Goal: Information Seeking & Learning: Find specific fact

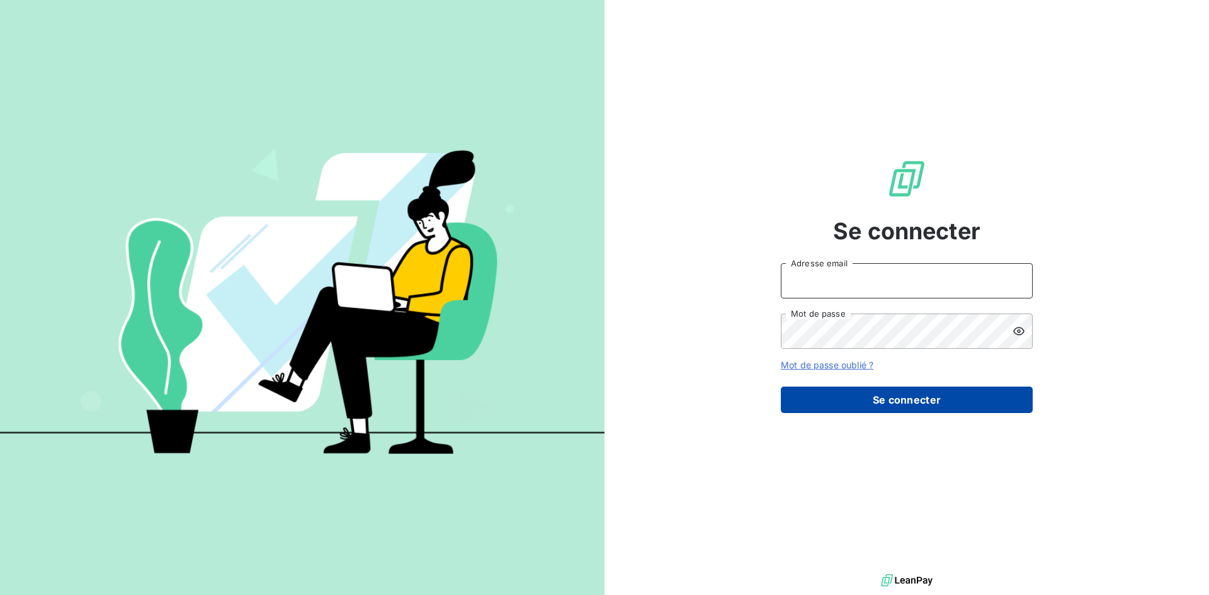
type input "[EMAIL_ADDRESS][DOMAIN_NAME]"
click at [960, 409] on button "Se connecter" at bounding box center [907, 400] width 252 height 26
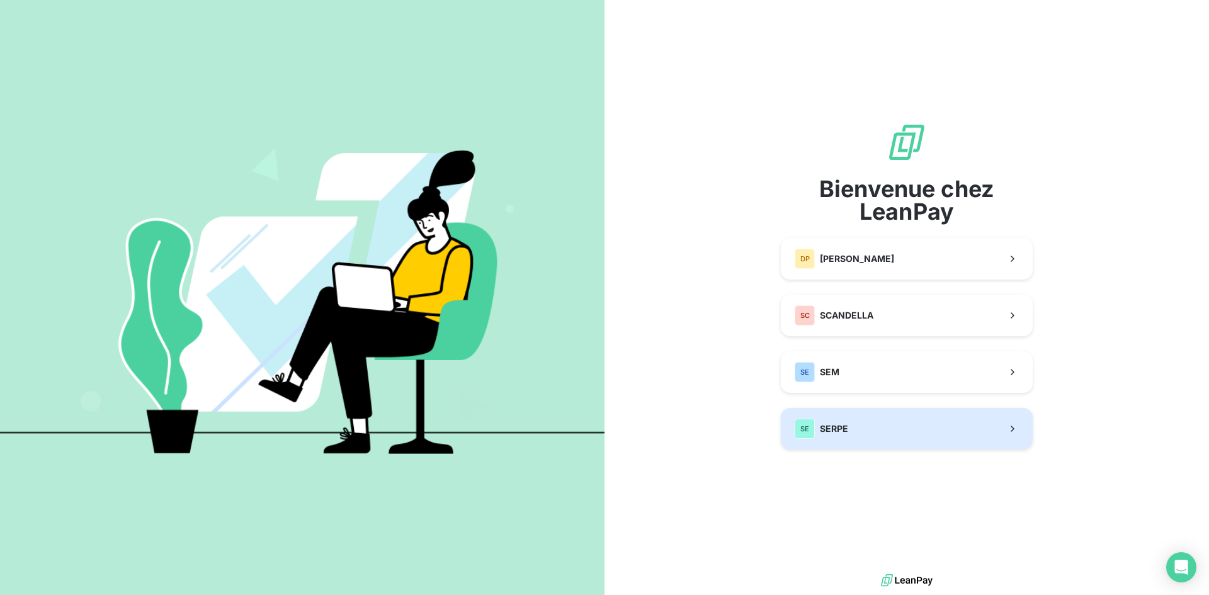
click at [910, 431] on button "SE SERPE" at bounding box center [907, 429] width 252 height 42
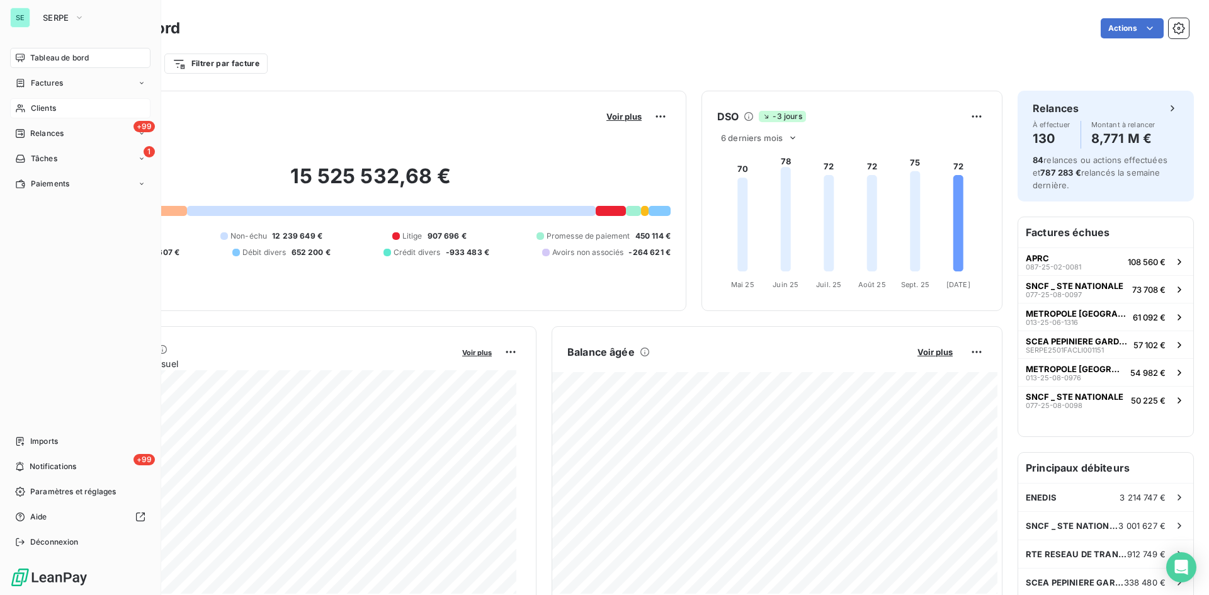
click at [33, 106] on span "Clients" at bounding box center [43, 108] width 25 height 11
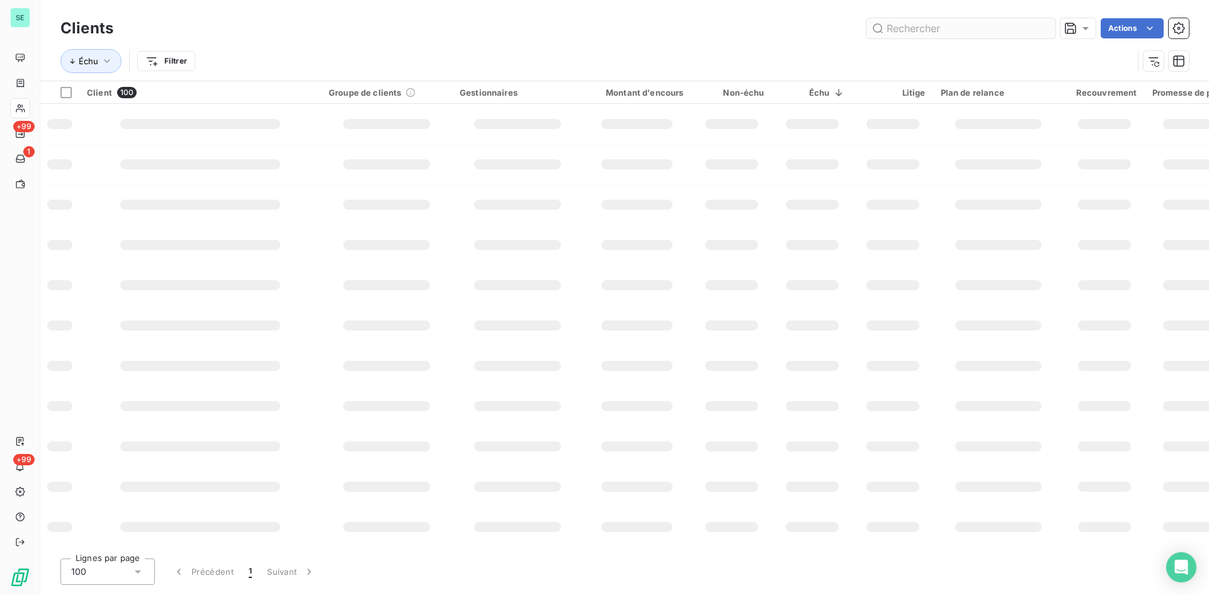
click at [944, 28] on input "text" at bounding box center [960, 28] width 189 height 20
type input "N"
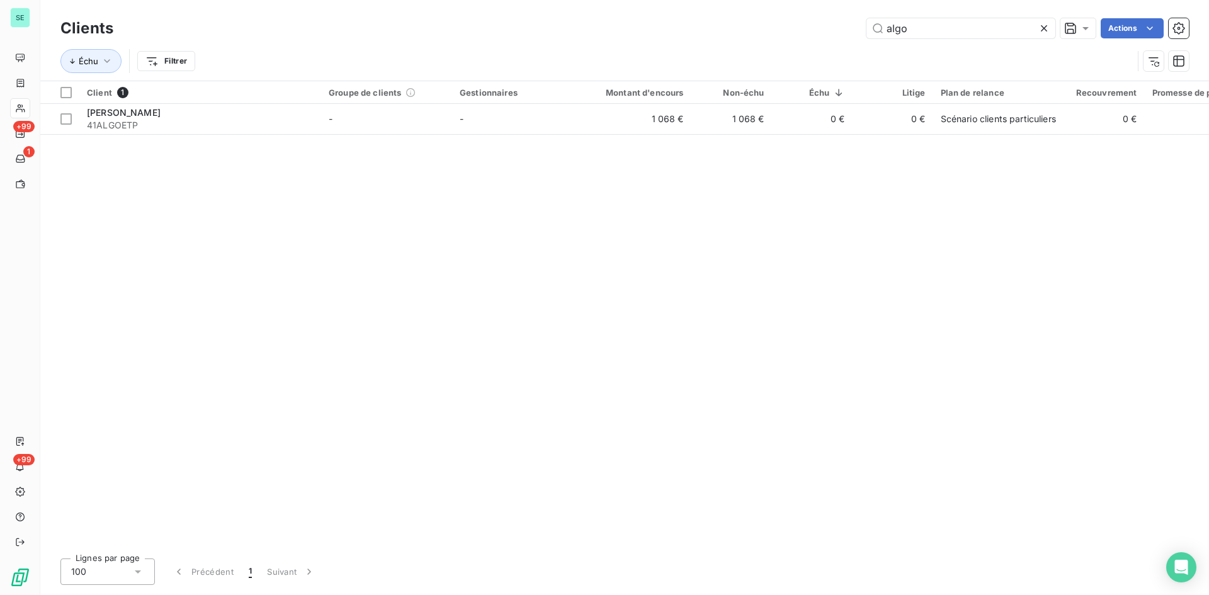
type input "algo"
click at [462, 228] on div "Client 1 Groupe de clients Gestionnaires Montant d'encours Non-échu Échu Litige…" at bounding box center [624, 314] width 1168 height 467
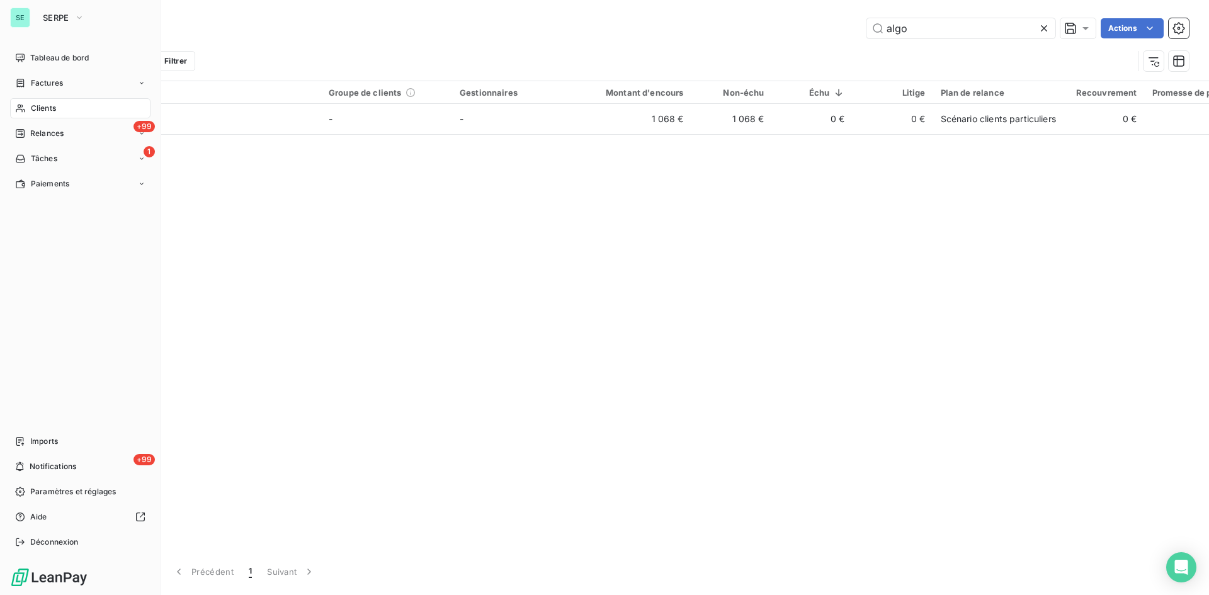
click at [33, 18] on div "SE SERPE" at bounding box center [80, 18] width 140 height 20
click at [50, 14] on span "SERPE" at bounding box center [56, 18] width 26 height 10
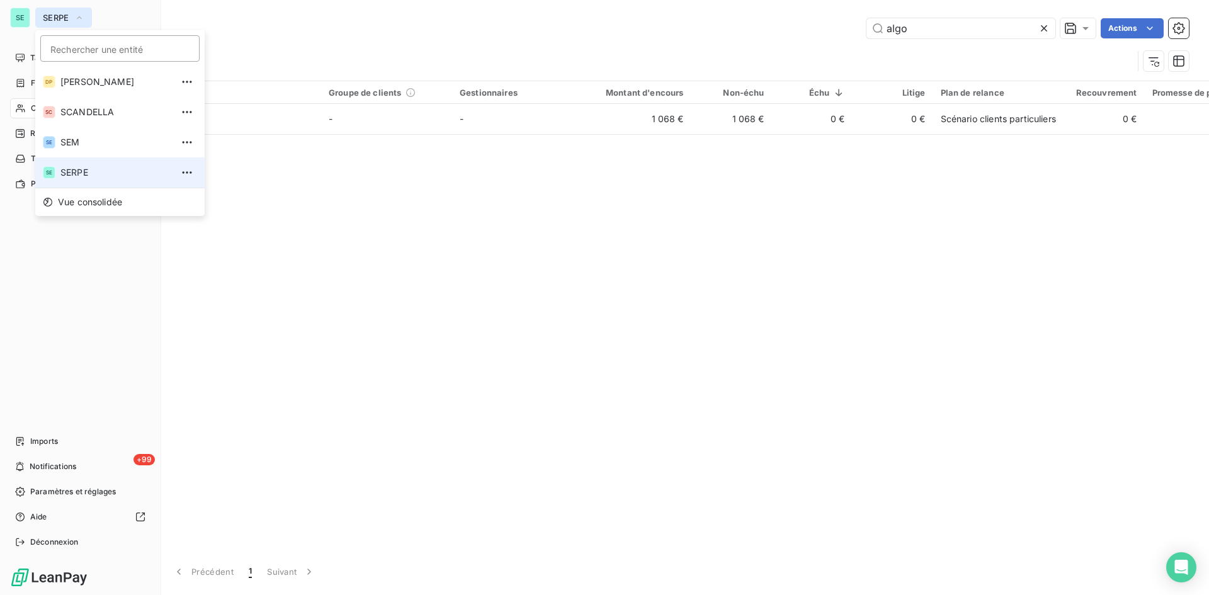
click at [50, 14] on span "SERPE" at bounding box center [56, 18] width 26 height 10
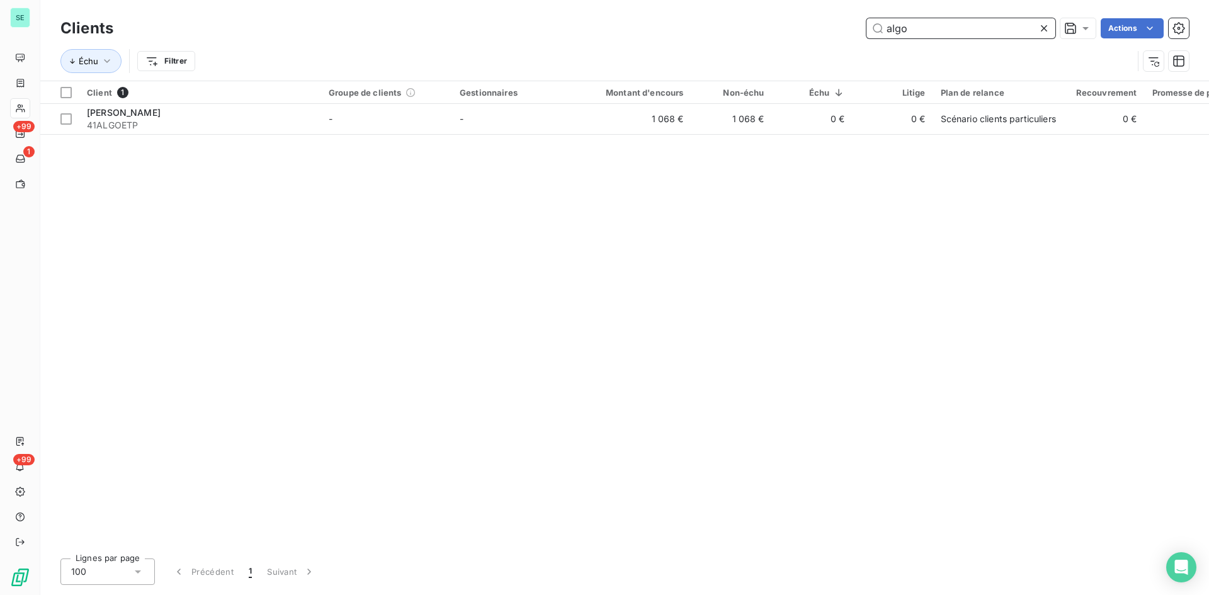
drag, startPoint x: 930, startPoint y: 35, endPoint x: 582, endPoint y: 29, distance: 348.2
click at [651, 27] on div "algo Actions" at bounding box center [658, 28] width 1060 height 20
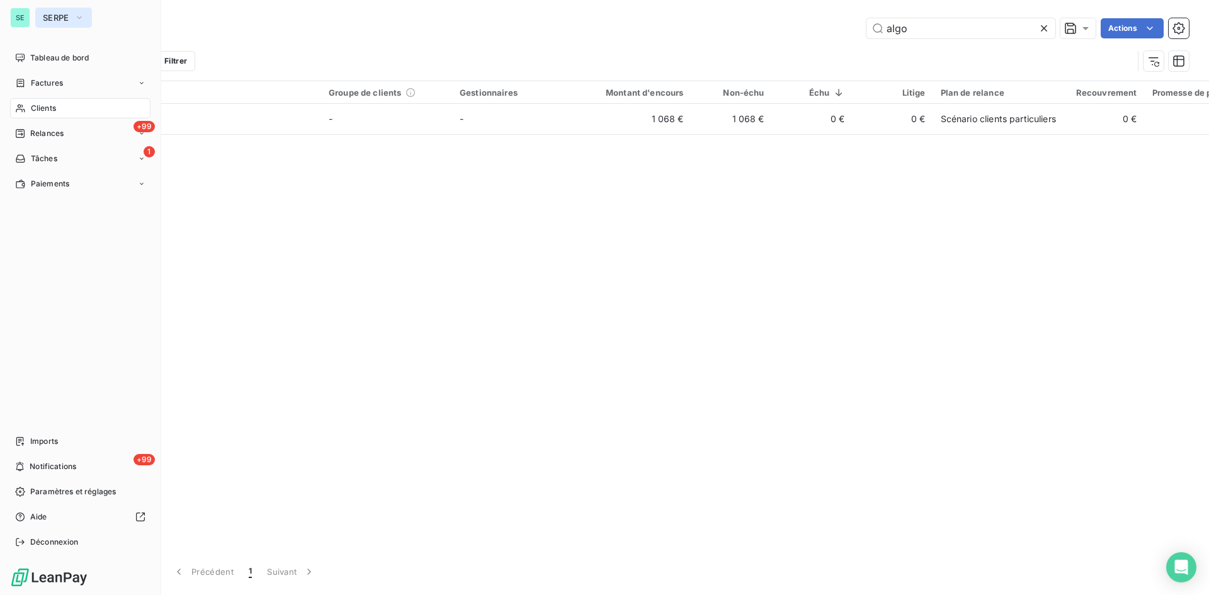
click at [42, 14] on button "SERPE" at bounding box center [63, 18] width 57 height 20
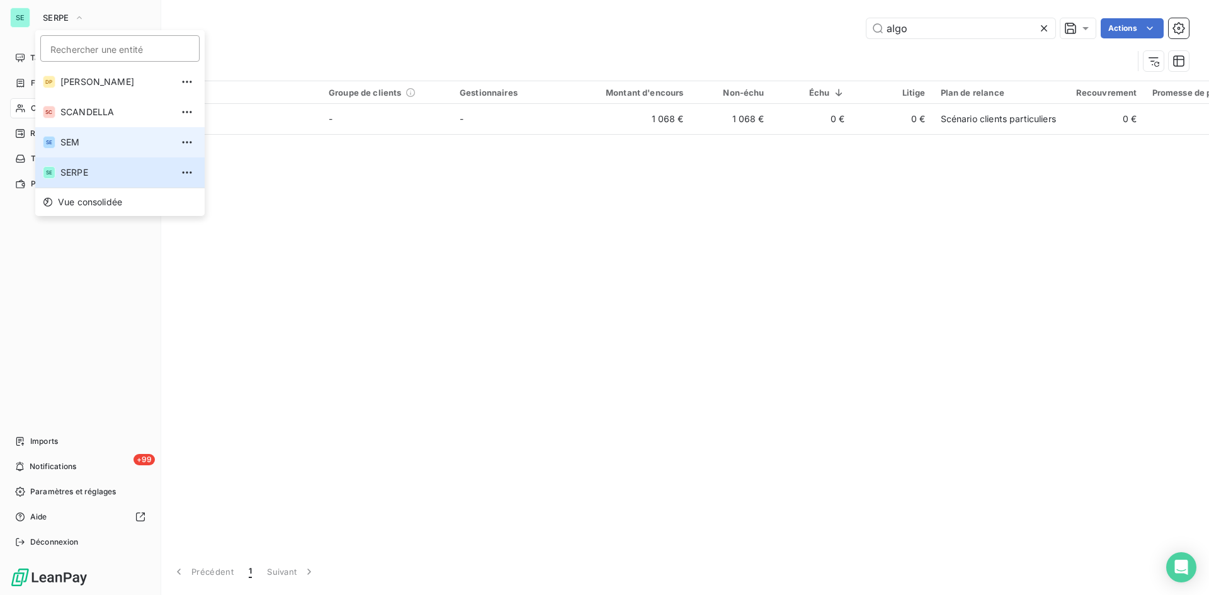
click at [70, 133] on li "SE SEM" at bounding box center [119, 142] width 169 height 30
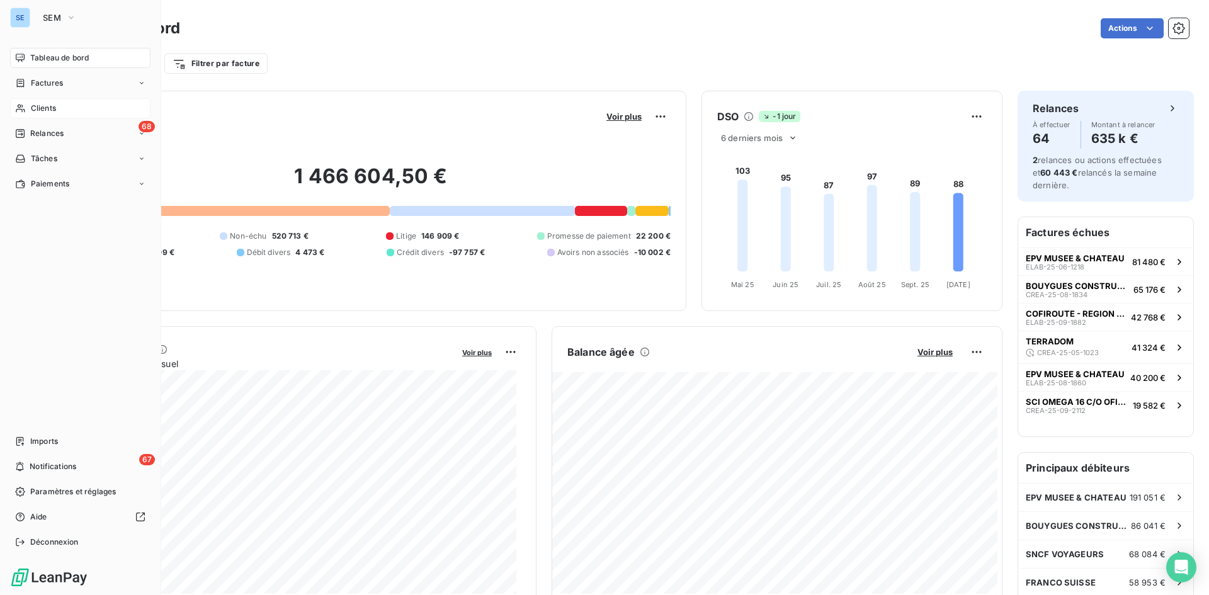
click at [55, 103] on span "Clients" at bounding box center [43, 108] width 25 height 11
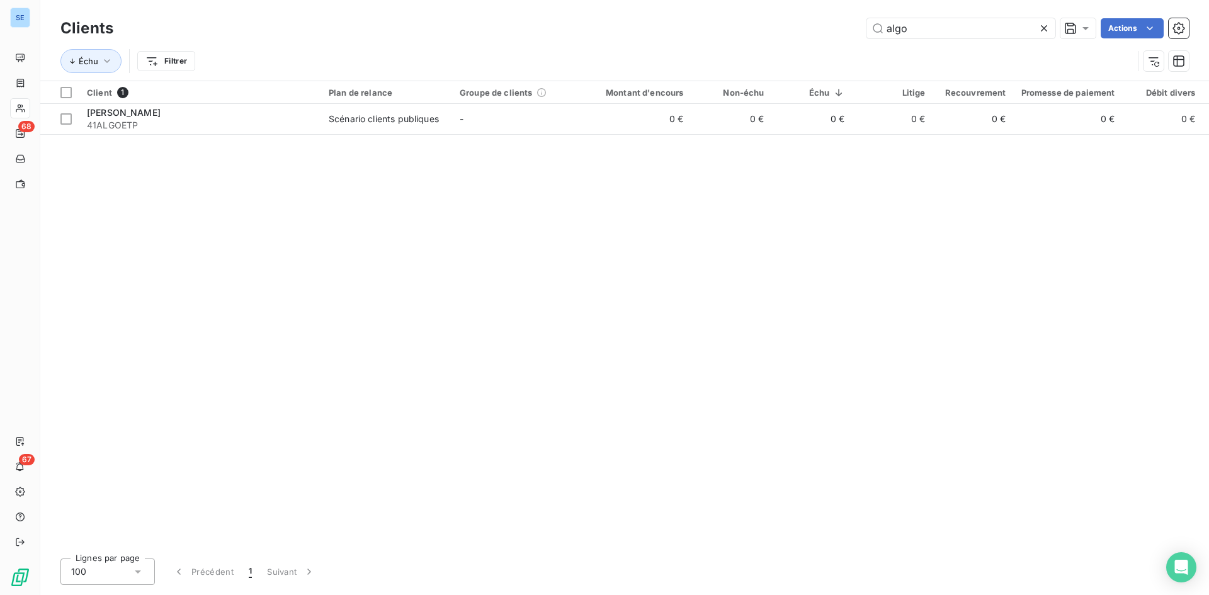
drag, startPoint x: 937, startPoint y: 34, endPoint x: 678, endPoint y: 13, distance: 260.2
click at [678, 13] on div "Clients algo Actions Échu Filtrer" at bounding box center [624, 40] width 1168 height 81
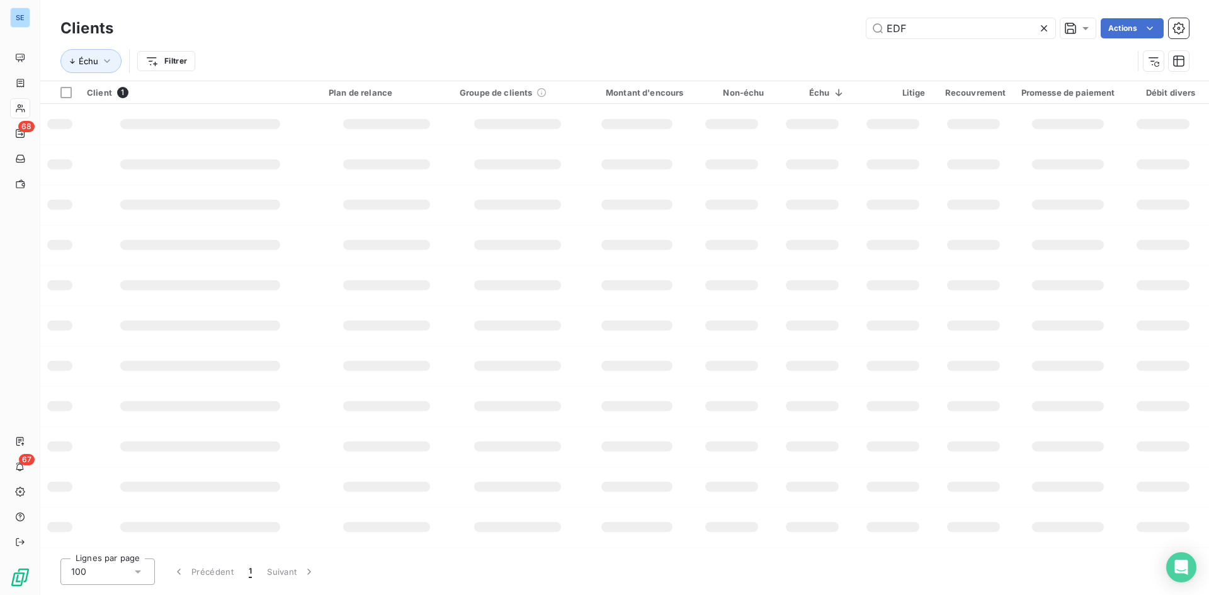
type input "EDF"
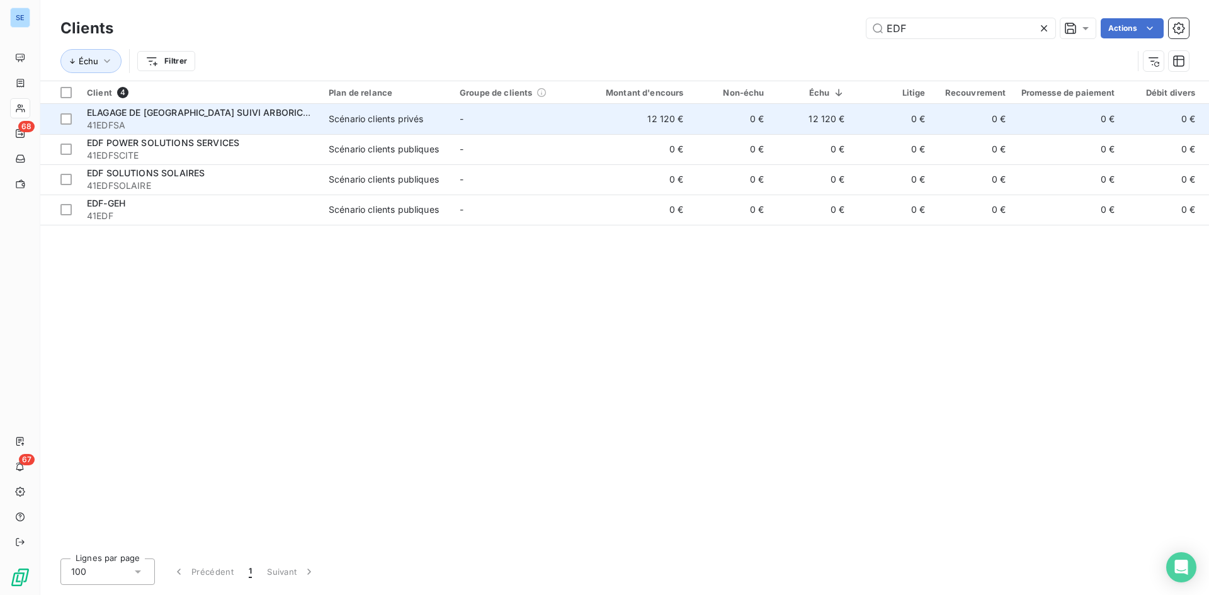
click at [219, 118] on div "ELAGAGE DE [GEOGRAPHIC_DATA] SUIVI ARBORICOLE" at bounding box center [200, 112] width 227 height 13
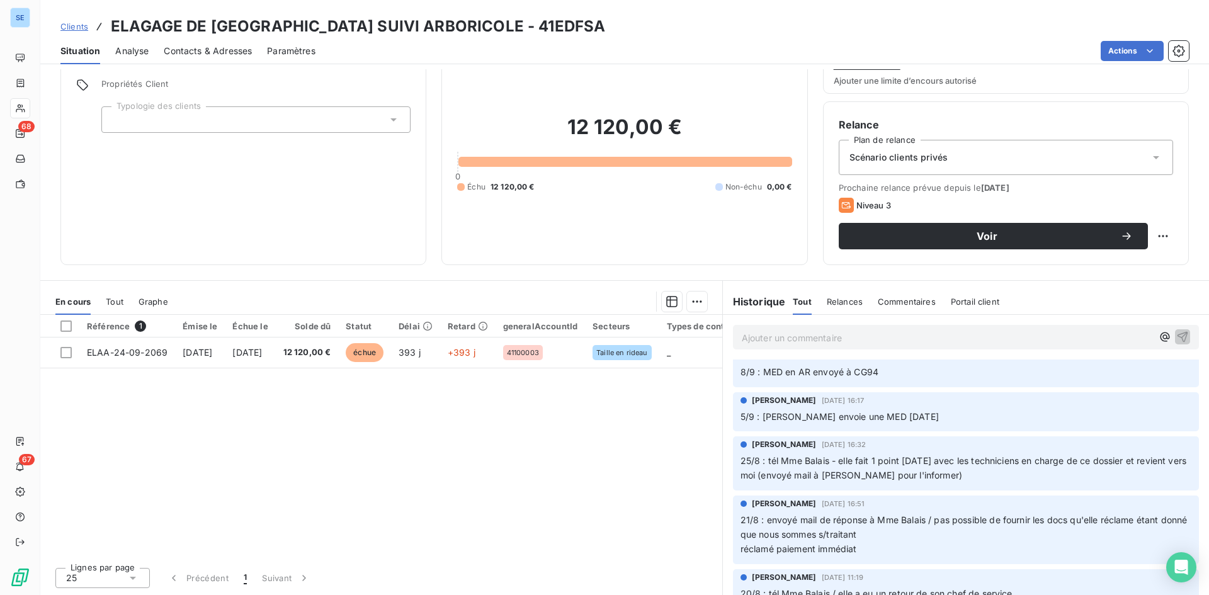
scroll to position [126, 0]
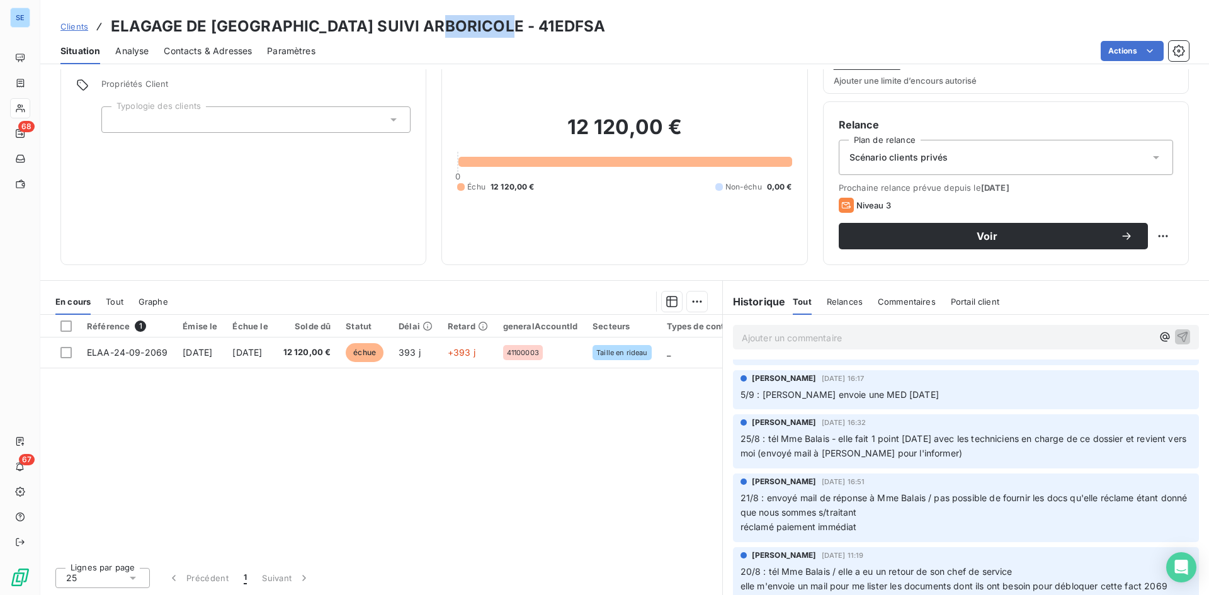
drag, startPoint x: 502, startPoint y: 25, endPoint x: 435, endPoint y: 25, distance: 66.7
click at [435, 25] on div "Clients ELAGAGE DE [GEOGRAPHIC_DATA] SUIVI ARBORICOLE - 41EDFSA" at bounding box center [624, 26] width 1168 height 23
copy h3 "41EDFSA"
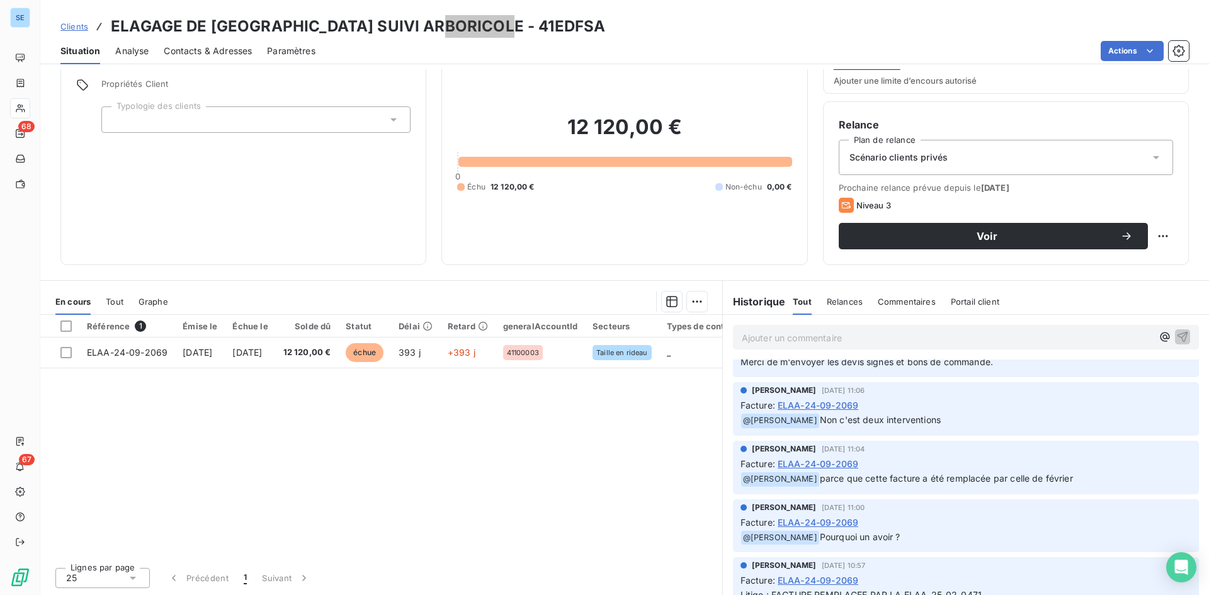
scroll to position [1173, 0]
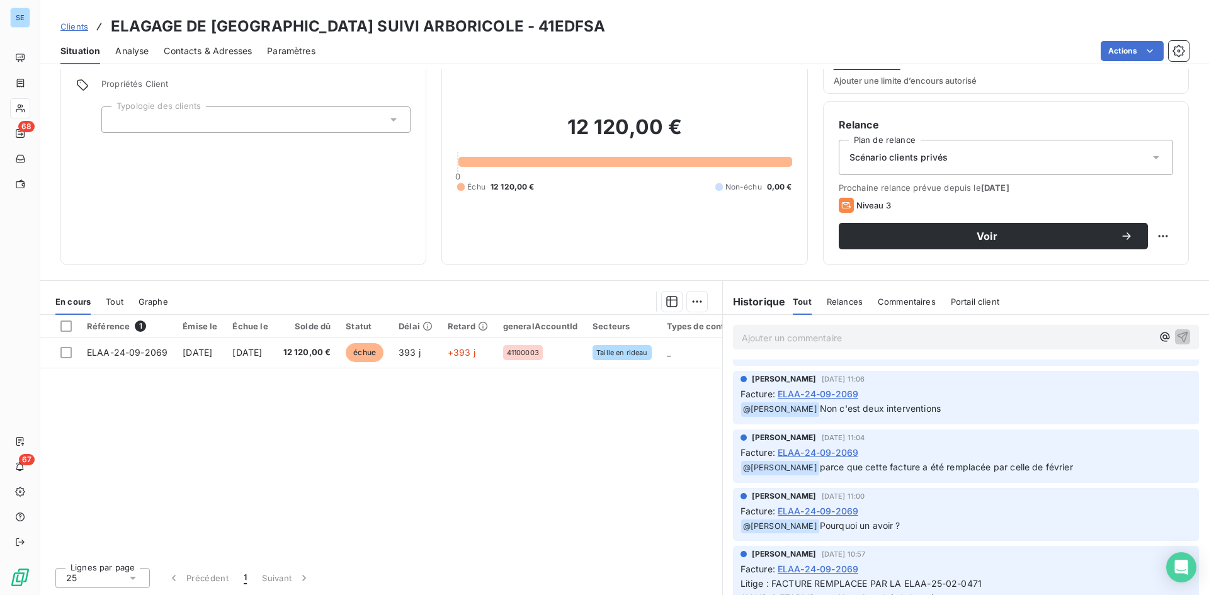
click at [807, 453] on span "ELAA-24-09-2069" at bounding box center [817, 452] width 81 height 13
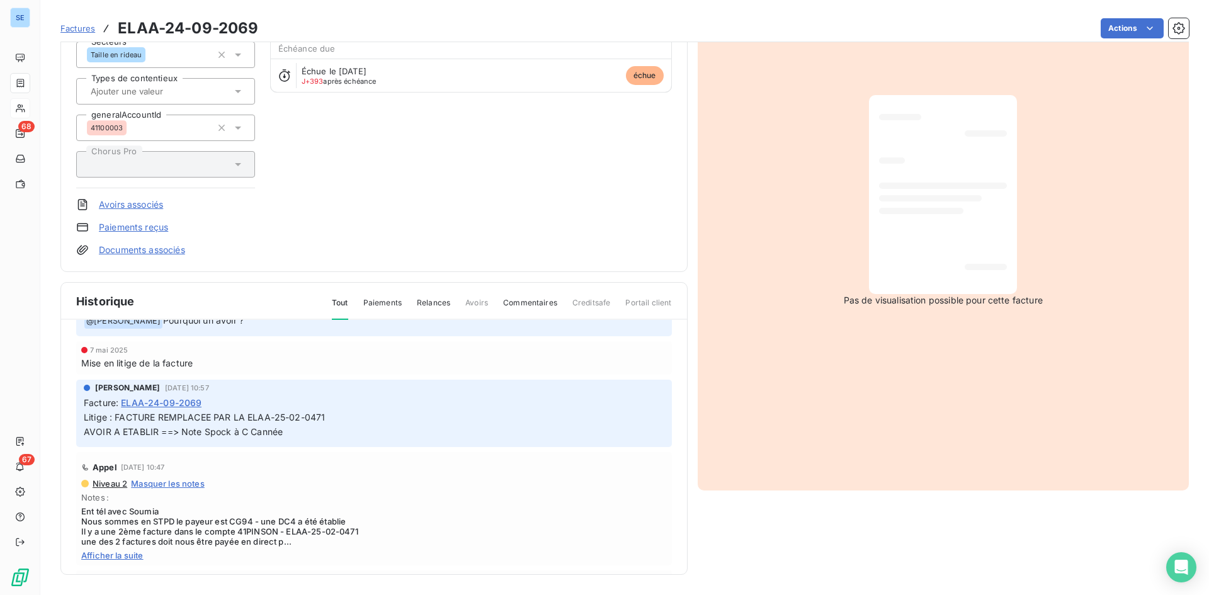
scroll to position [567, 0]
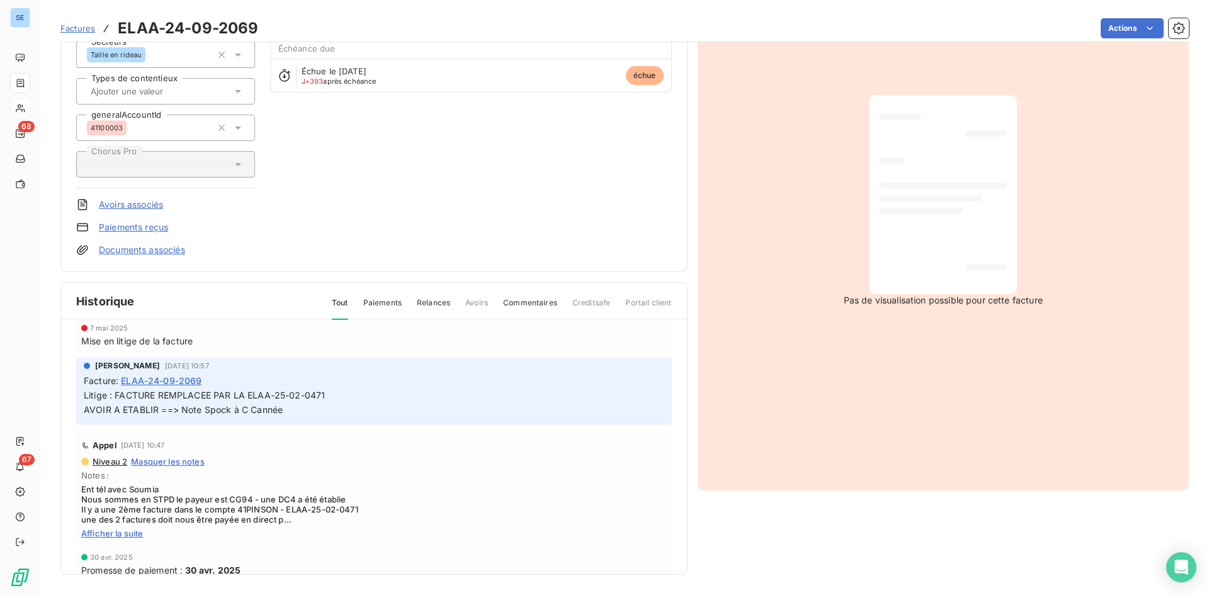
click at [125, 534] on span "Afficher la suite" at bounding box center [373, 533] width 585 height 10
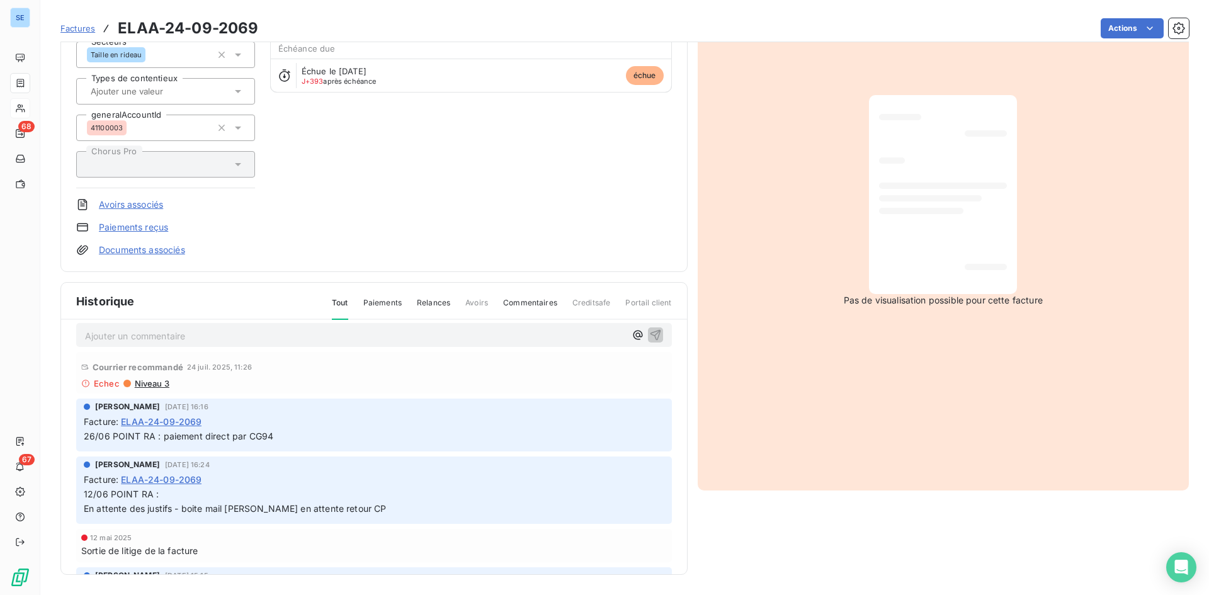
scroll to position [0, 0]
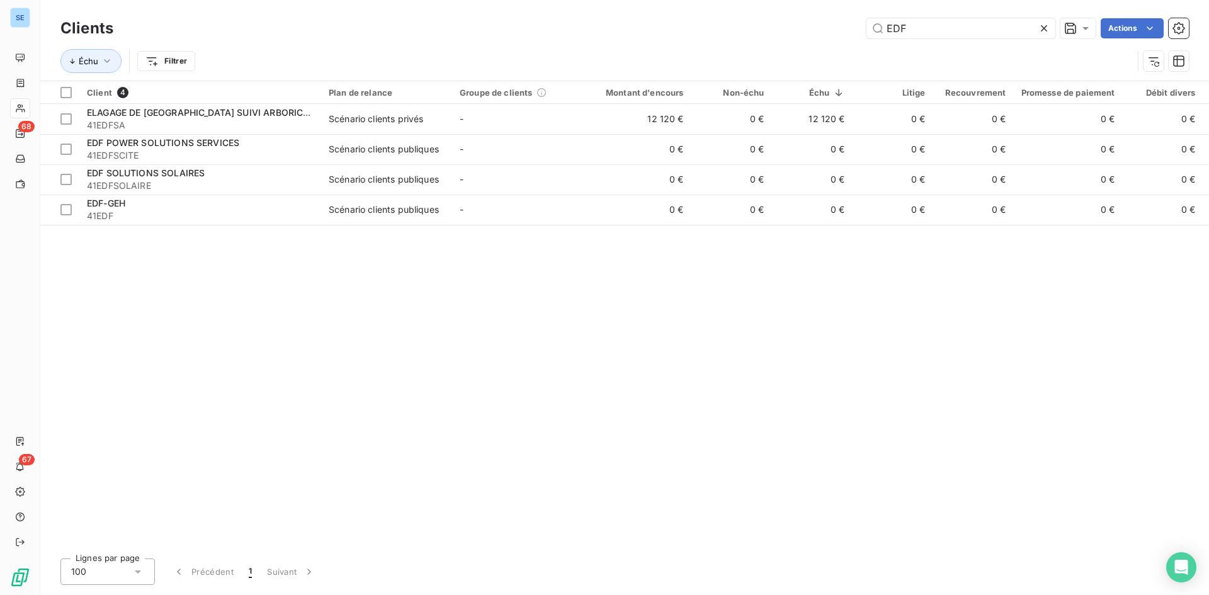
drag, startPoint x: 958, startPoint y: 27, endPoint x: 522, endPoint y: 58, distance: 436.7
click at [533, 54] on div "Clients EDF Actions Échu Filtrer" at bounding box center [624, 47] width 1128 height 65
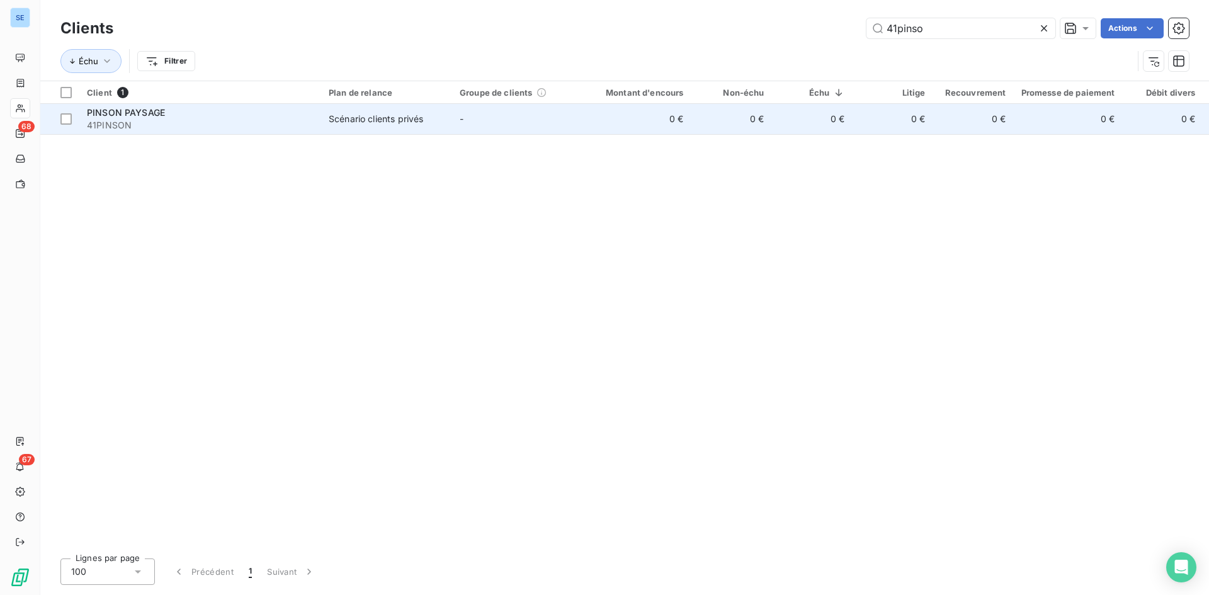
type input "41pinso"
click at [200, 120] on span "41PINSON" at bounding box center [200, 125] width 227 height 13
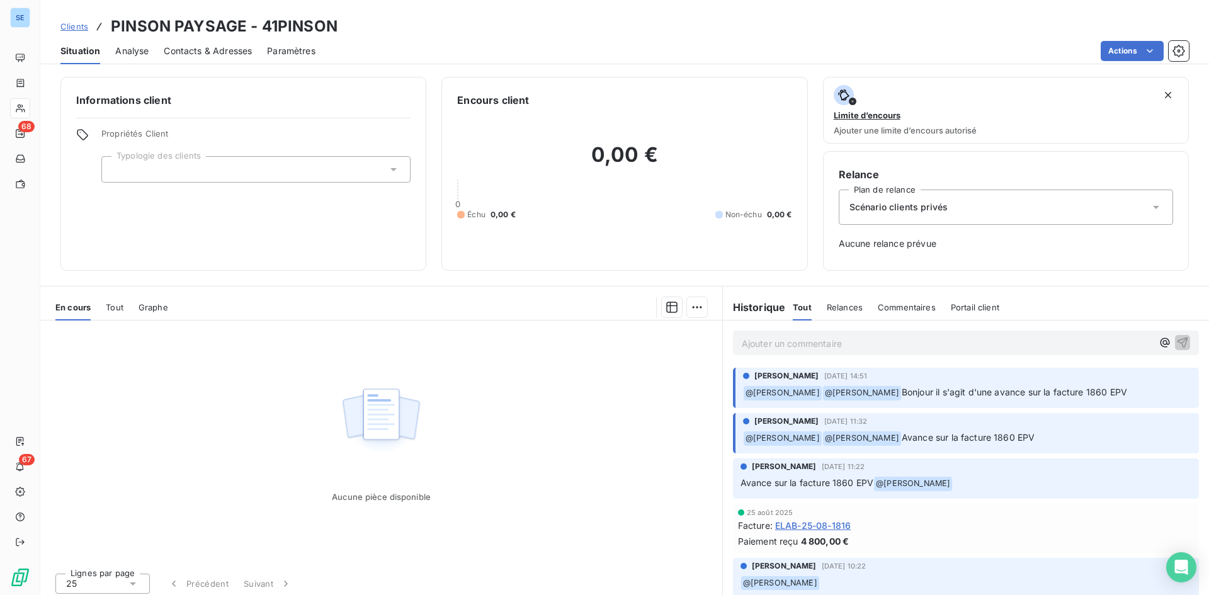
click at [111, 305] on span "Tout" at bounding box center [115, 307] width 18 height 10
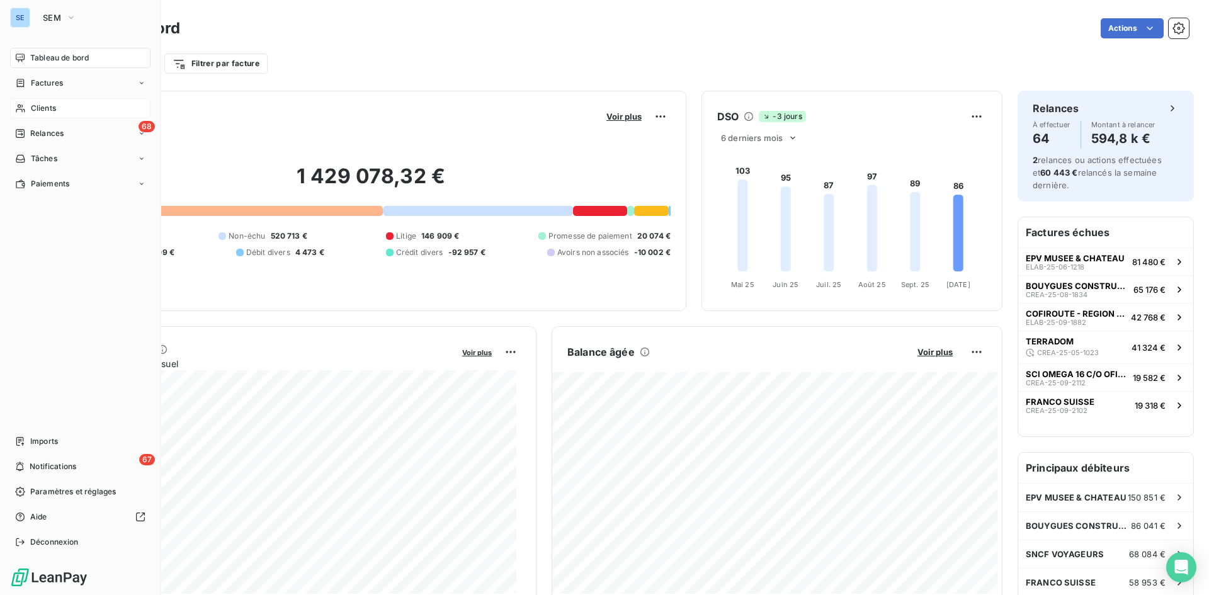
click at [47, 104] on span "Clients" at bounding box center [43, 108] width 25 height 11
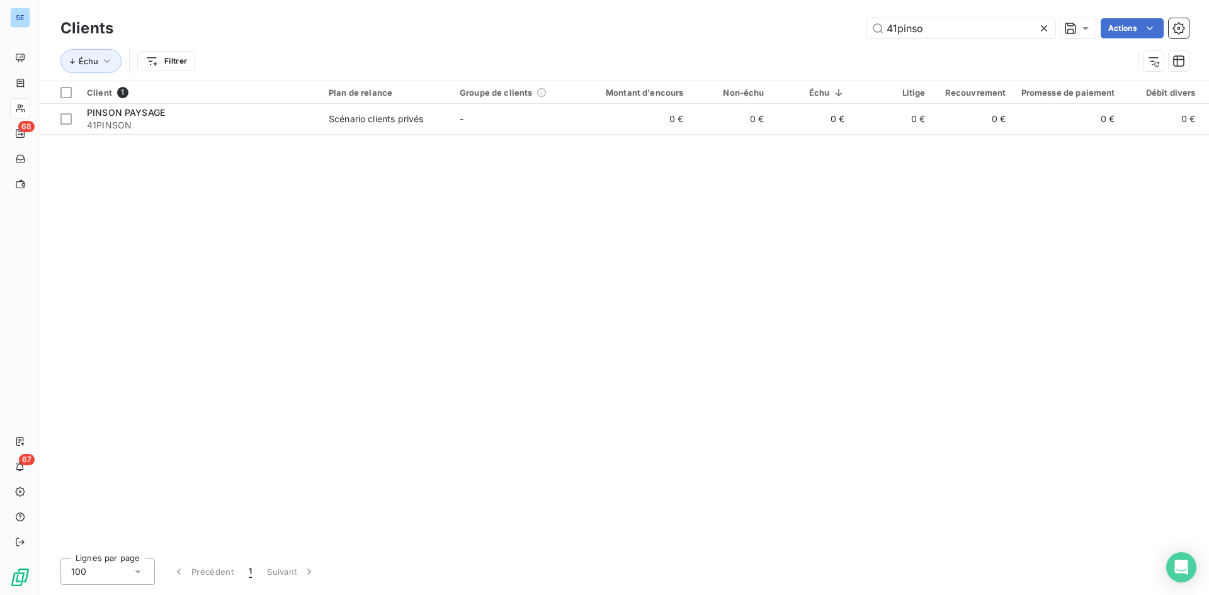
drag, startPoint x: 979, startPoint y: 34, endPoint x: 737, endPoint y: 31, distance: 242.4
click at [737, 31] on div "41pinso Actions" at bounding box center [658, 28] width 1060 height 20
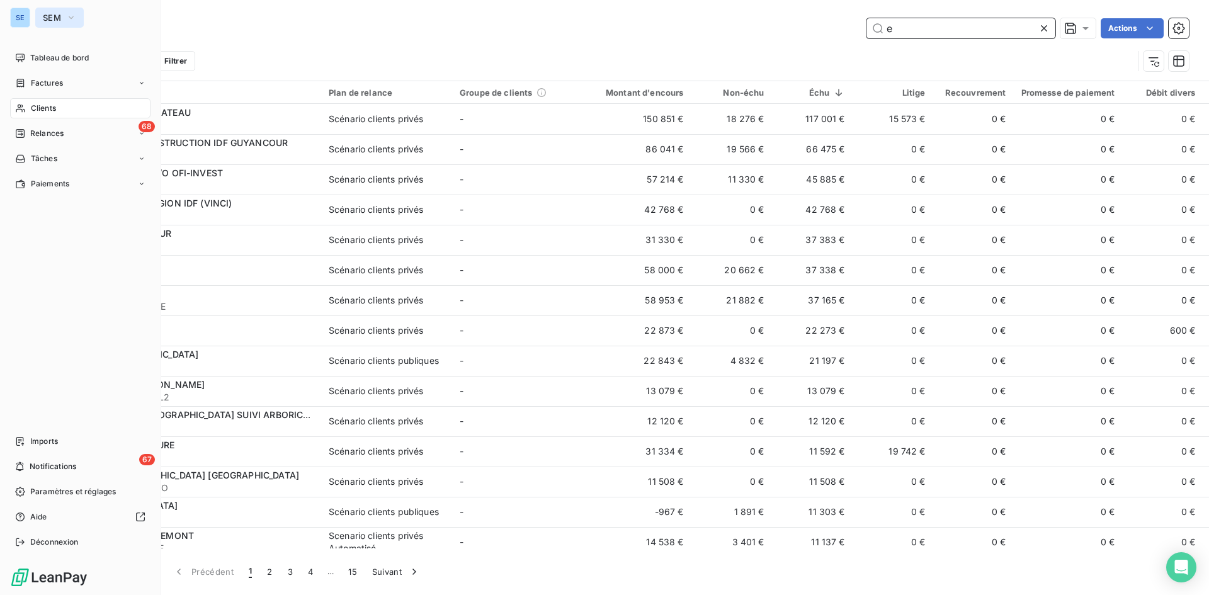
type input "e"
click at [55, 17] on span "SEM" at bounding box center [52, 18] width 18 height 10
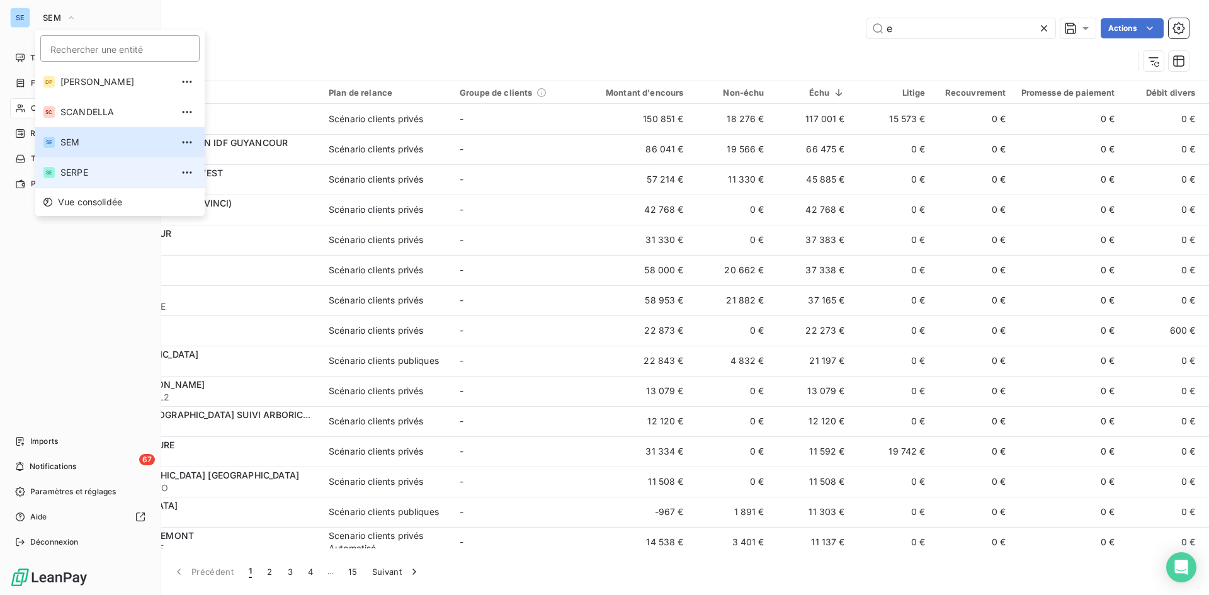
click at [85, 169] on span "SERPE" at bounding box center [115, 172] width 111 height 13
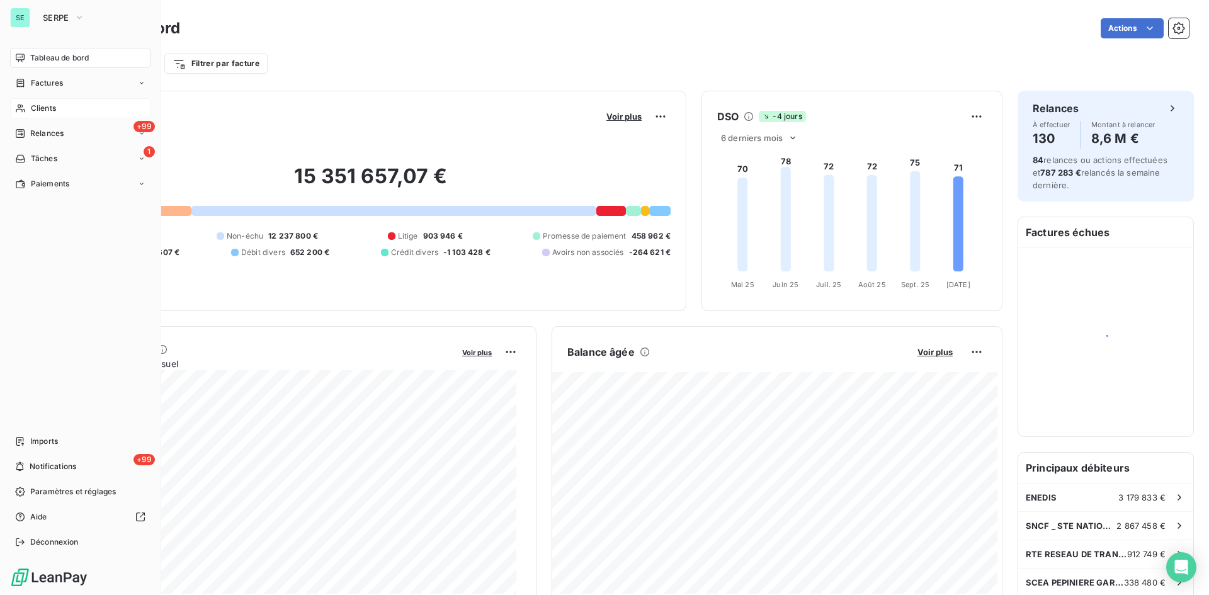
click at [42, 109] on span "Clients" at bounding box center [43, 108] width 25 height 11
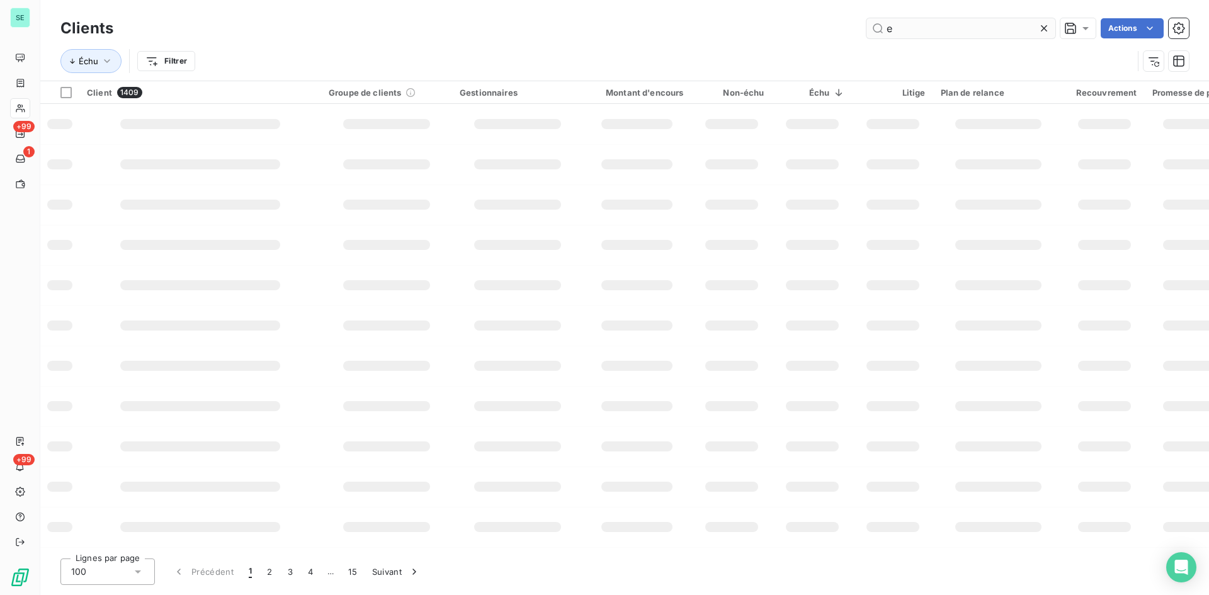
drag, startPoint x: 919, startPoint y: 33, endPoint x: 880, endPoint y: 32, distance: 39.0
click at [880, 32] on input "e" at bounding box center [960, 28] width 189 height 20
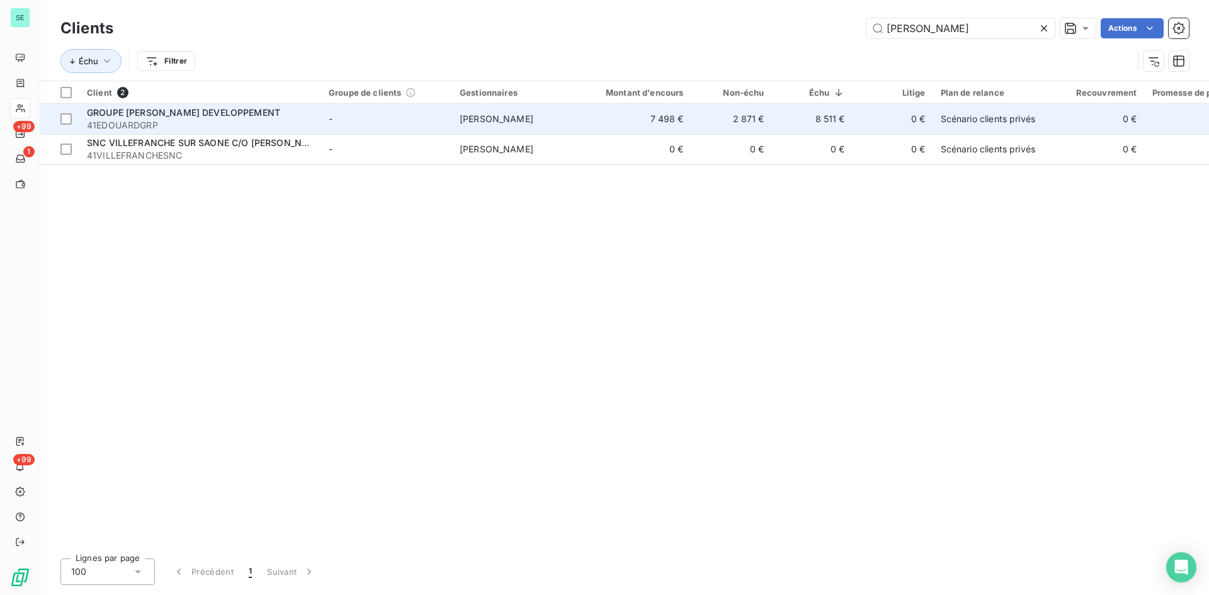
type input "[PERSON_NAME]"
click at [205, 115] on span "GROUPE [PERSON_NAME] DEVELOPPEMENT" at bounding box center [183, 112] width 193 height 11
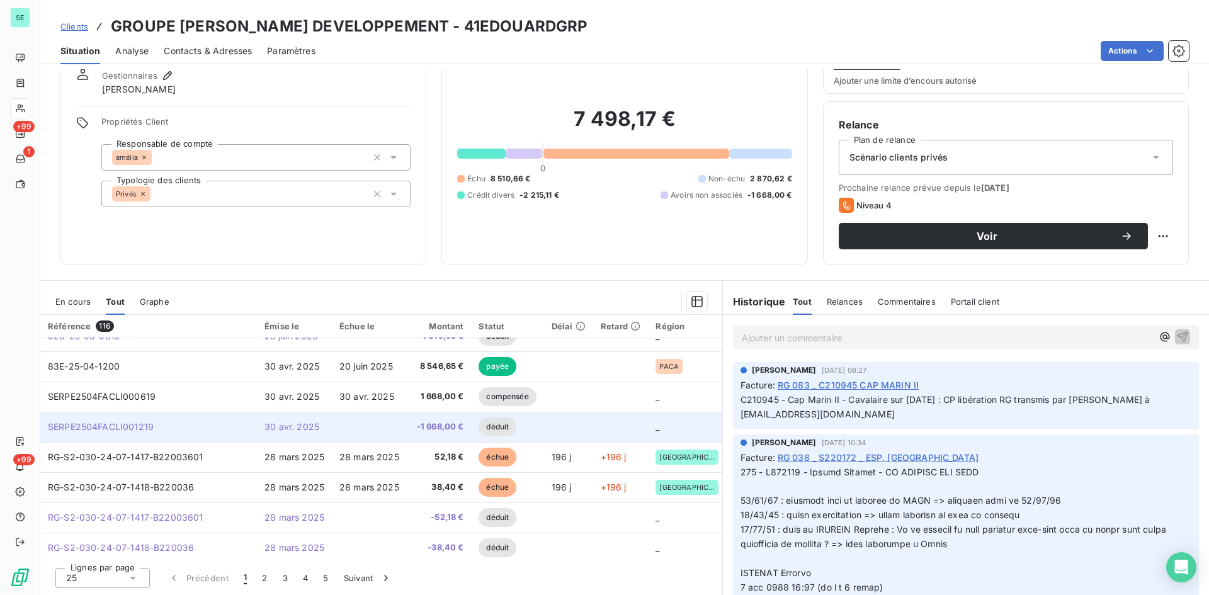
scroll to position [541, 0]
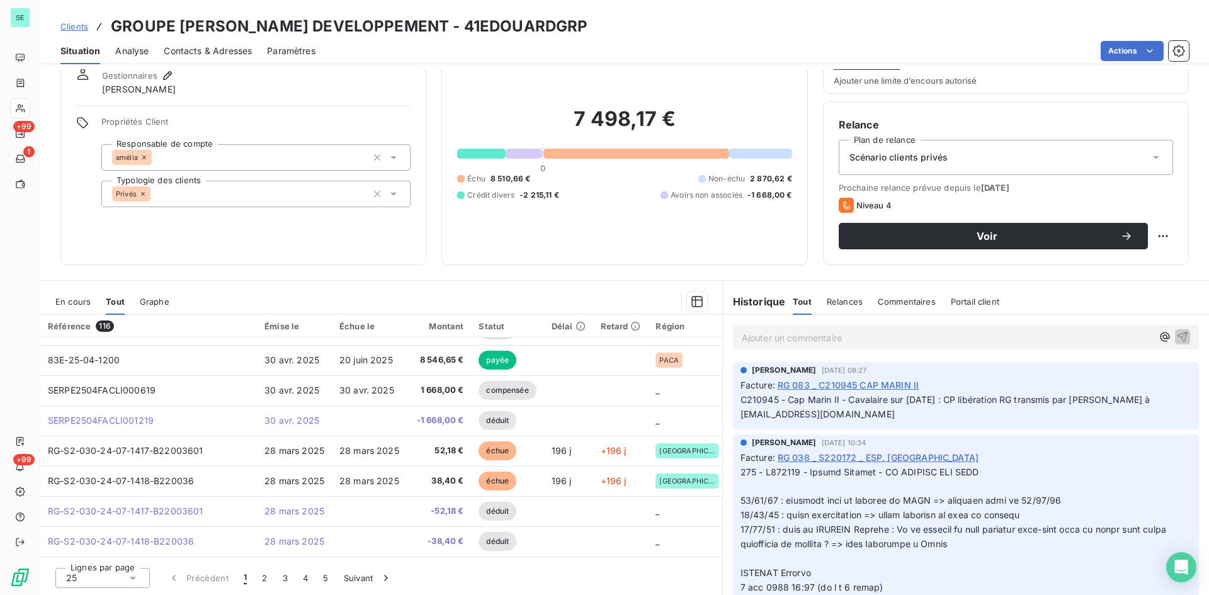
click at [72, 308] on div "En cours" at bounding box center [72, 301] width 35 height 26
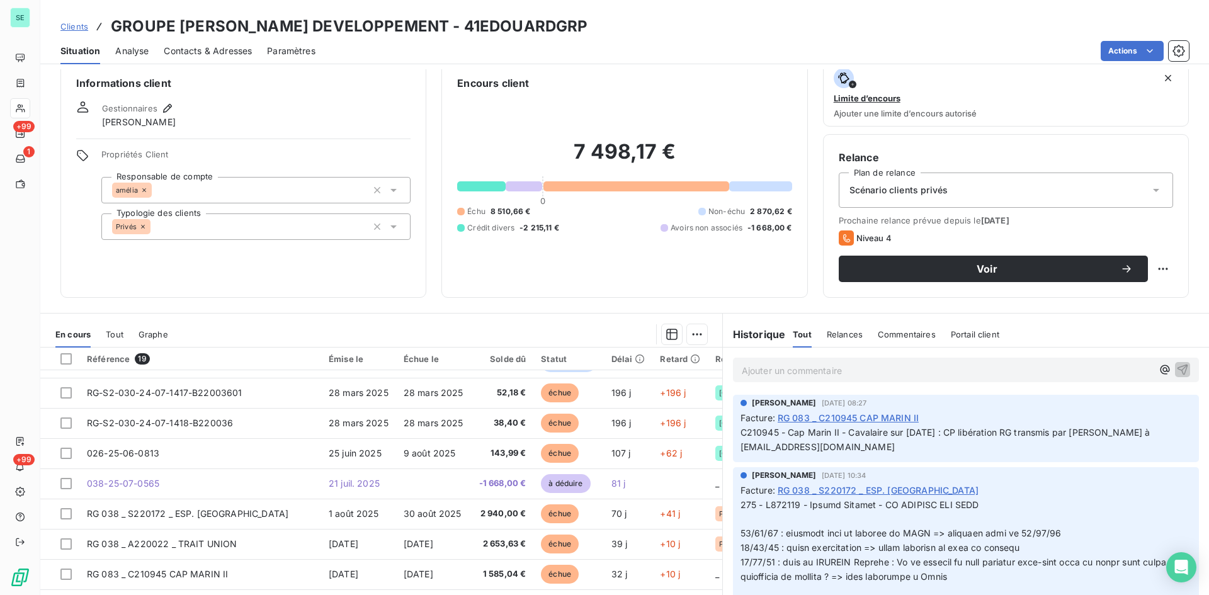
scroll to position [0, 0]
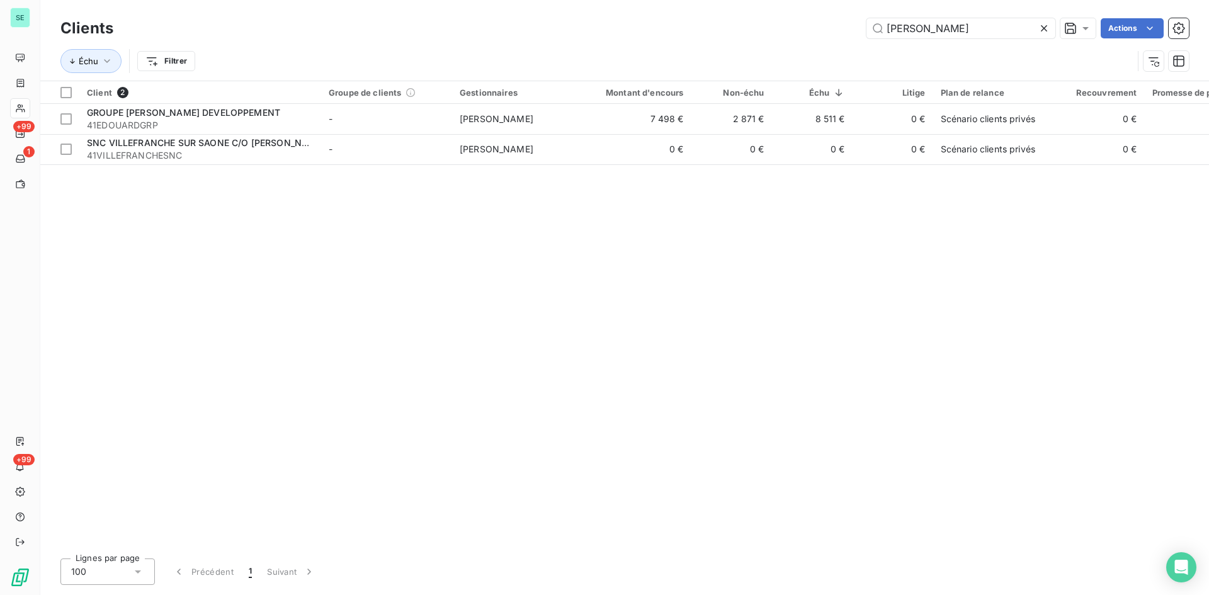
drag, startPoint x: 990, startPoint y: 30, endPoint x: 586, endPoint y: 60, distance: 405.3
click at [586, 60] on div "Clients [PERSON_NAME] Actions Échu Filtrer" at bounding box center [624, 47] width 1128 height 65
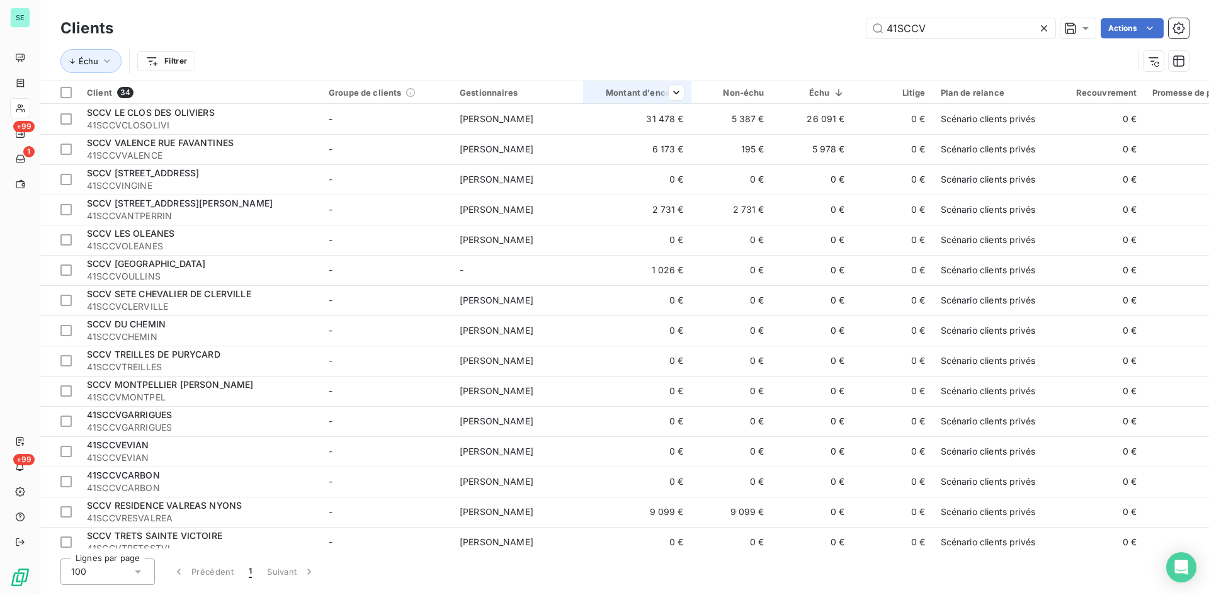
click at [647, 94] on div "Montant d'encours" at bounding box center [636, 93] width 93 height 10
click at [632, 144] on span "Trier par ordre décroissant" at bounding box center [616, 146] width 112 height 13
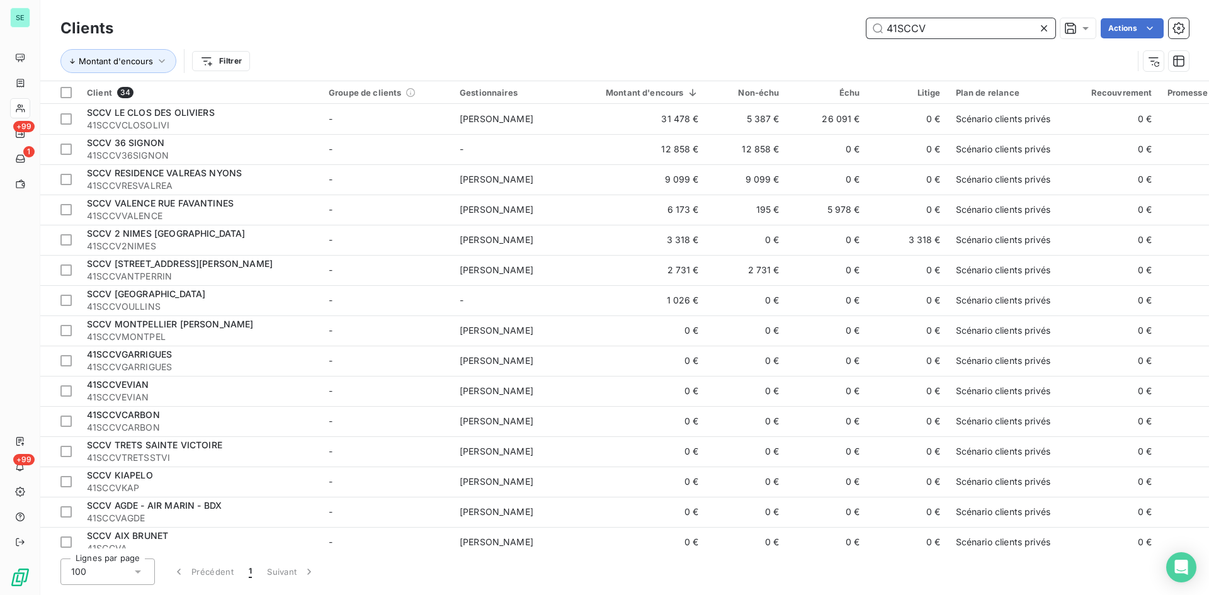
click at [952, 33] on input "41SCCV" at bounding box center [960, 28] width 189 height 20
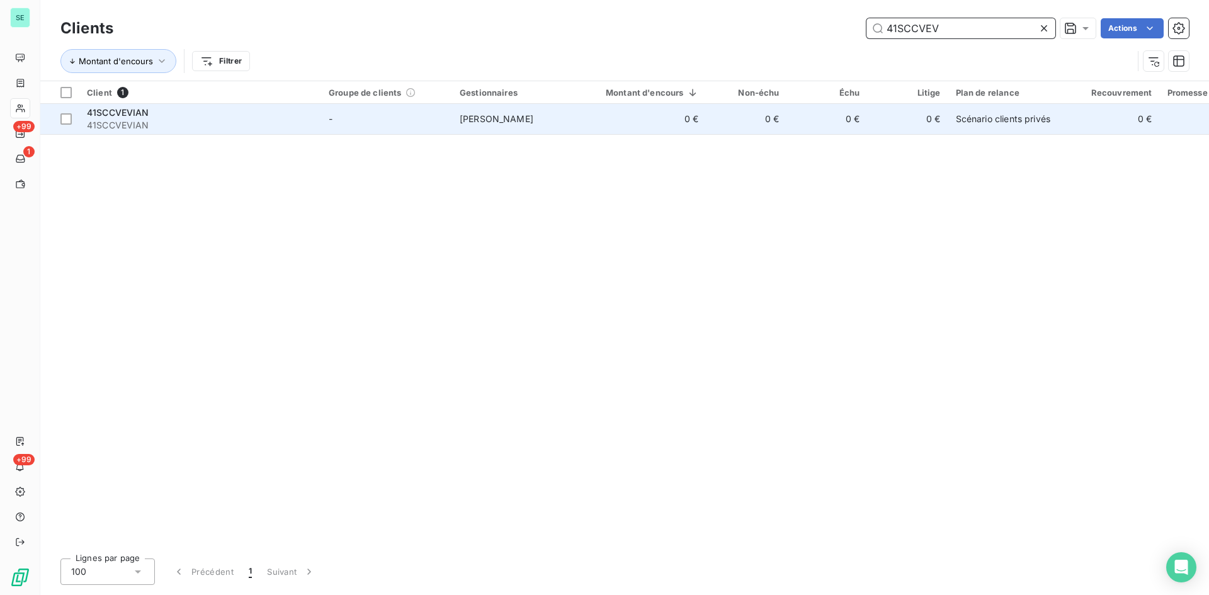
type input "41SCCVEV"
click at [165, 112] on div "41SCCVEVIAN" at bounding box center [200, 112] width 227 height 13
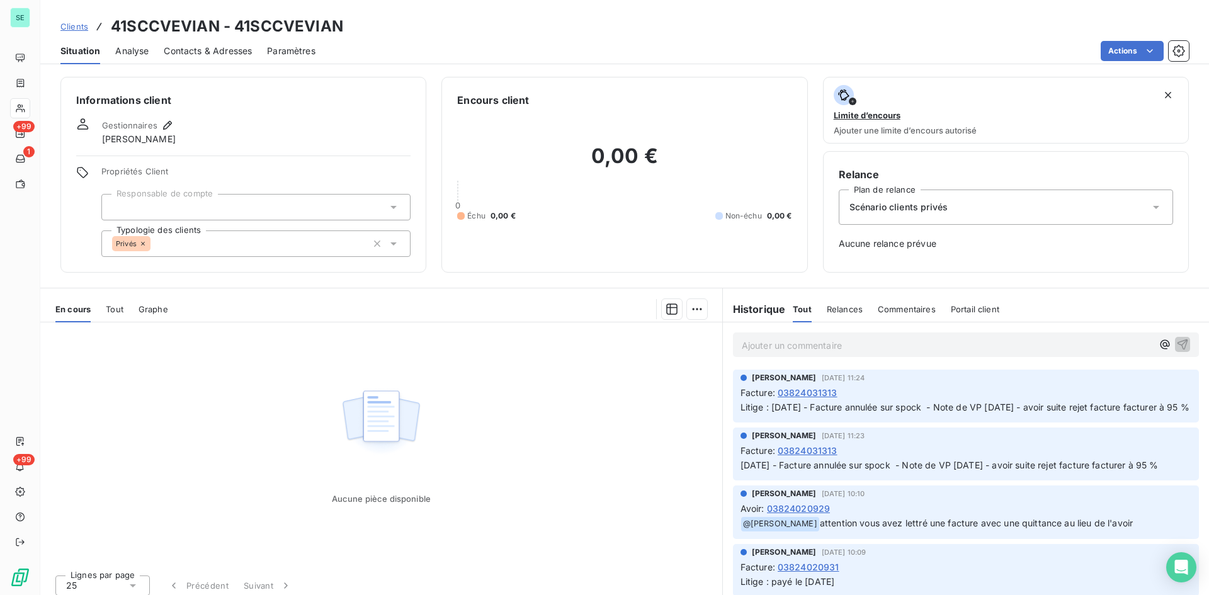
click at [93, 300] on div "En cours Tout Graphe" at bounding box center [381, 309] width 682 height 26
click at [104, 308] on div "En cours Tout Graphe" at bounding box center [381, 309] width 682 height 26
click at [109, 312] on span "Tout" at bounding box center [115, 309] width 18 height 10
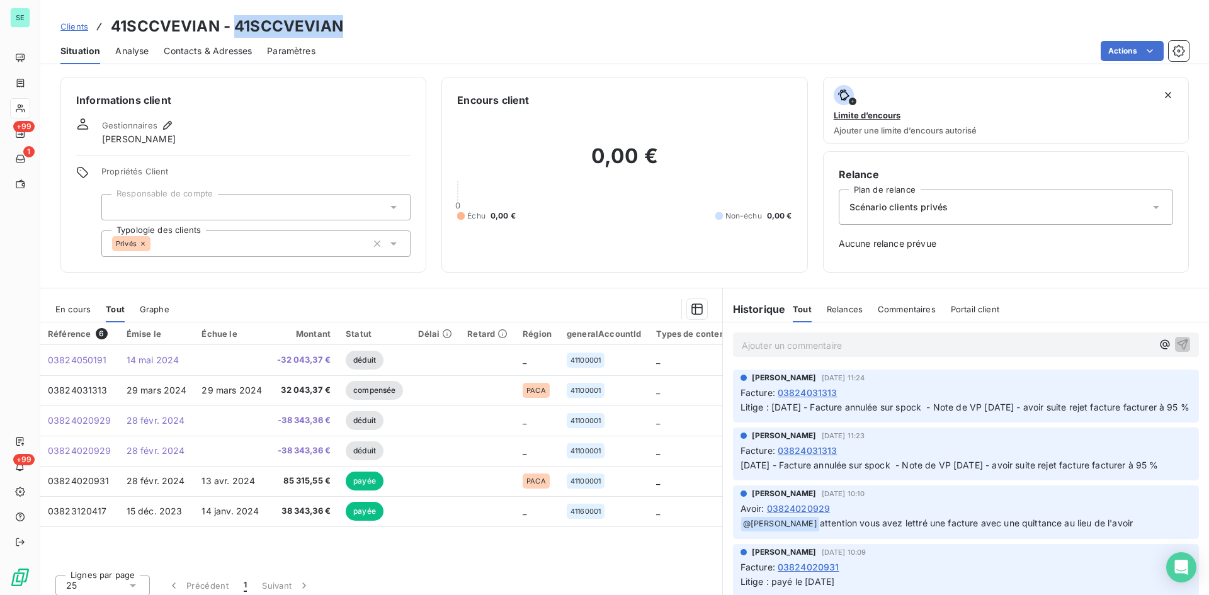
drag, startPoint x: 342, startPoint y: 23, endPoint x: 232, endPoint y: 35, distance: 110.2
click at [232, 35] on div "Clients 41SCCVEVIAN - 41SCCVEVIAN" at bounding box center [624, 26] width 1168 height 23
copy h3 "41SCCVEVIAN"
